Goal: Navigation & Orientation: Find specific page/section

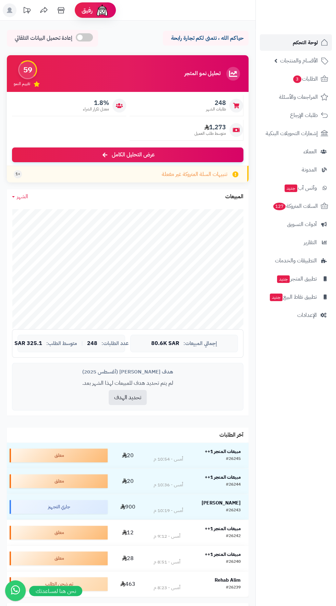
click at [307, 45] on span "لوحة التحكم" at bounding box center [305, 43] width 25 height 10
